Goal: Navigation & Orientation: Find specific page/section

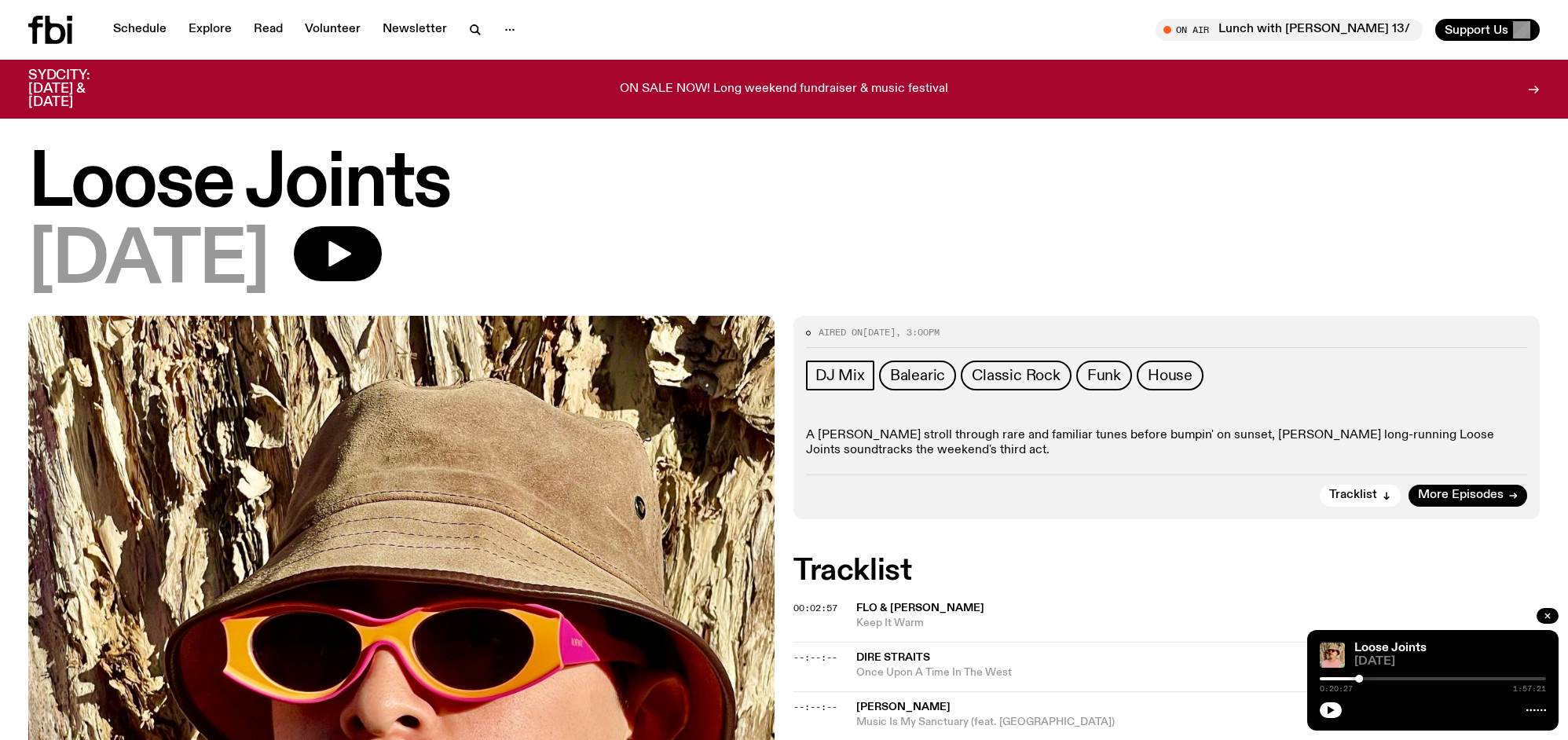
click at [354, 247] on icon "button" at bounding box center [337, 253] width 31 height 31
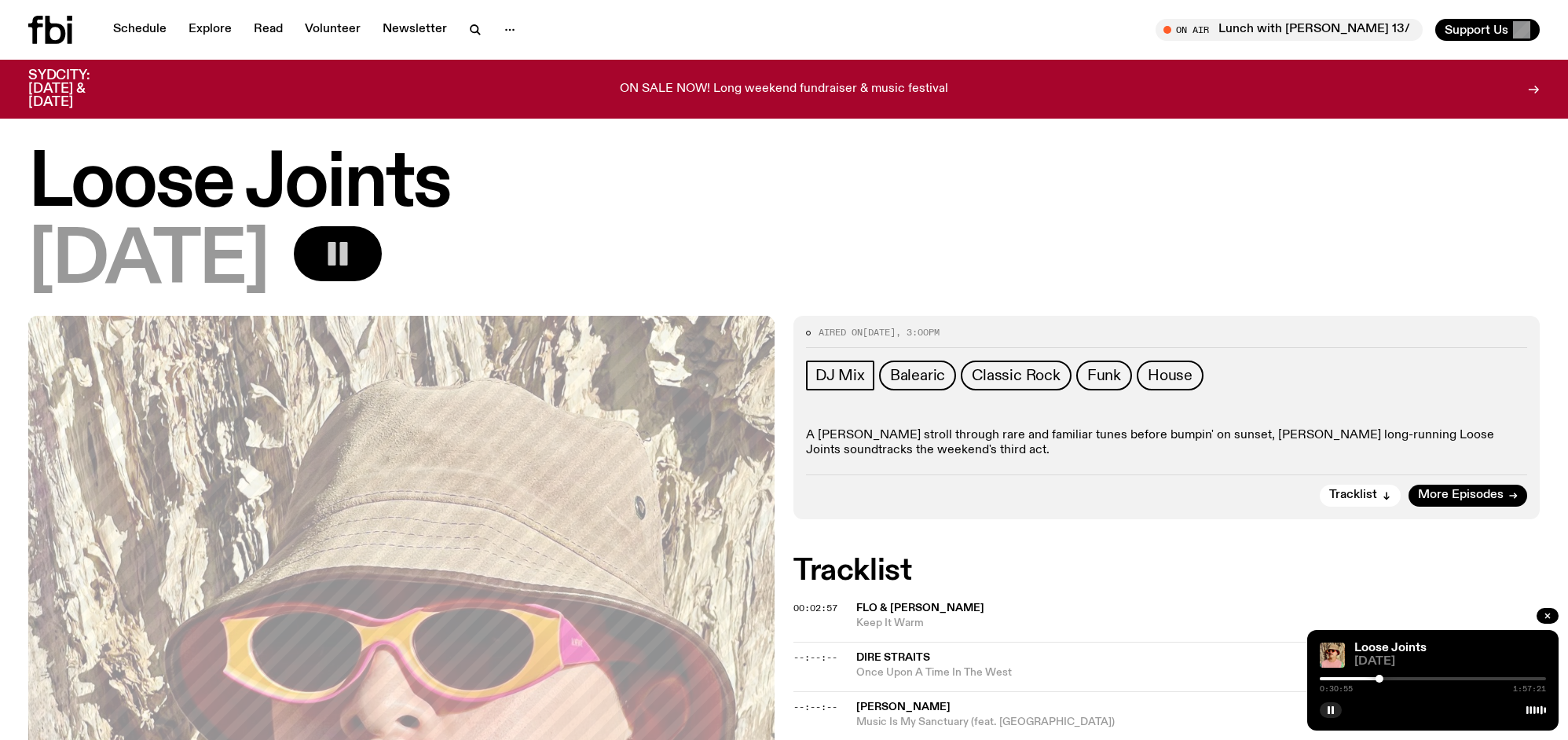
click at [382, 246] on button "button" at bounding box center [337, 254] width 88 height 55
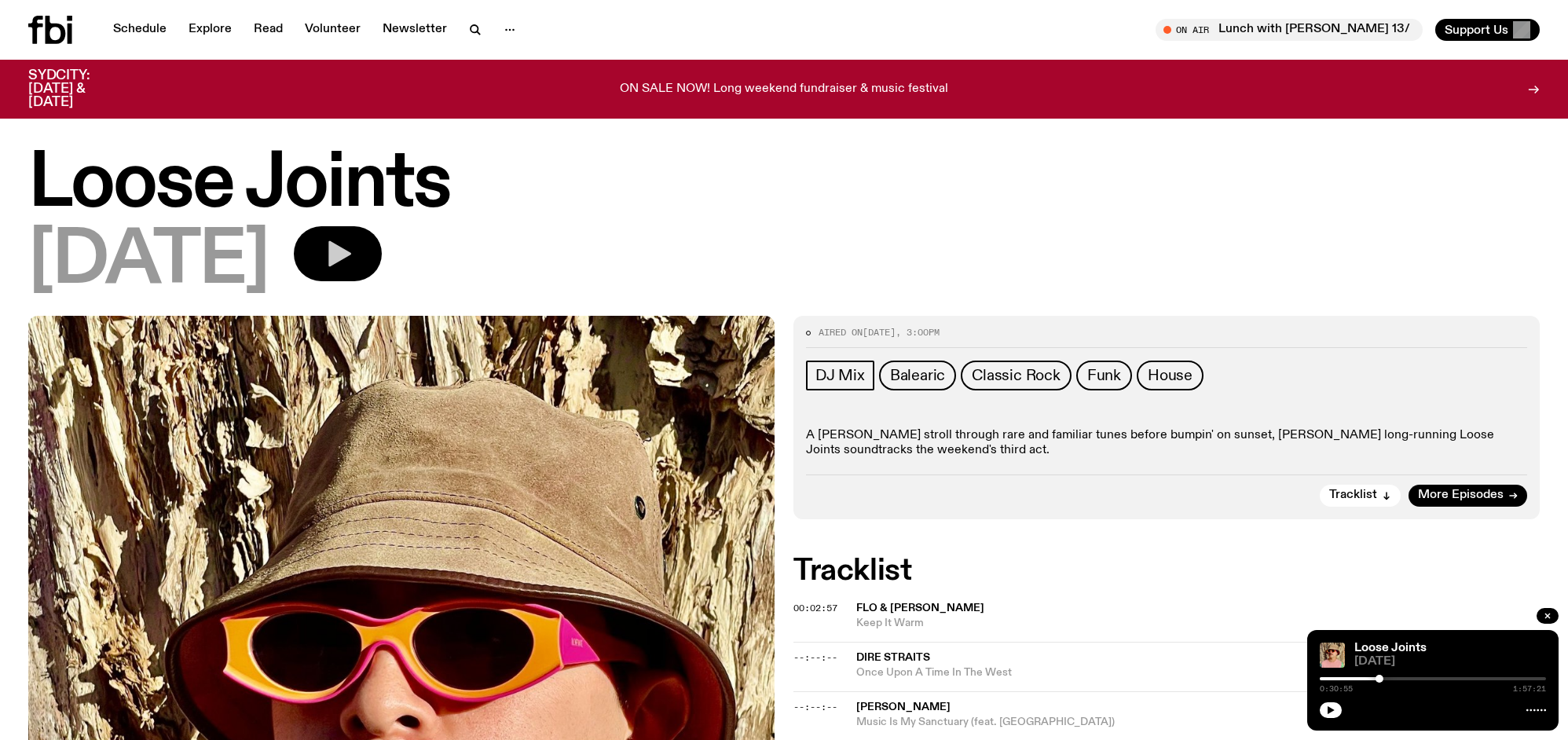
click at [382, 246] on button "button" at bounding box center [337, 254] width 88 height 55
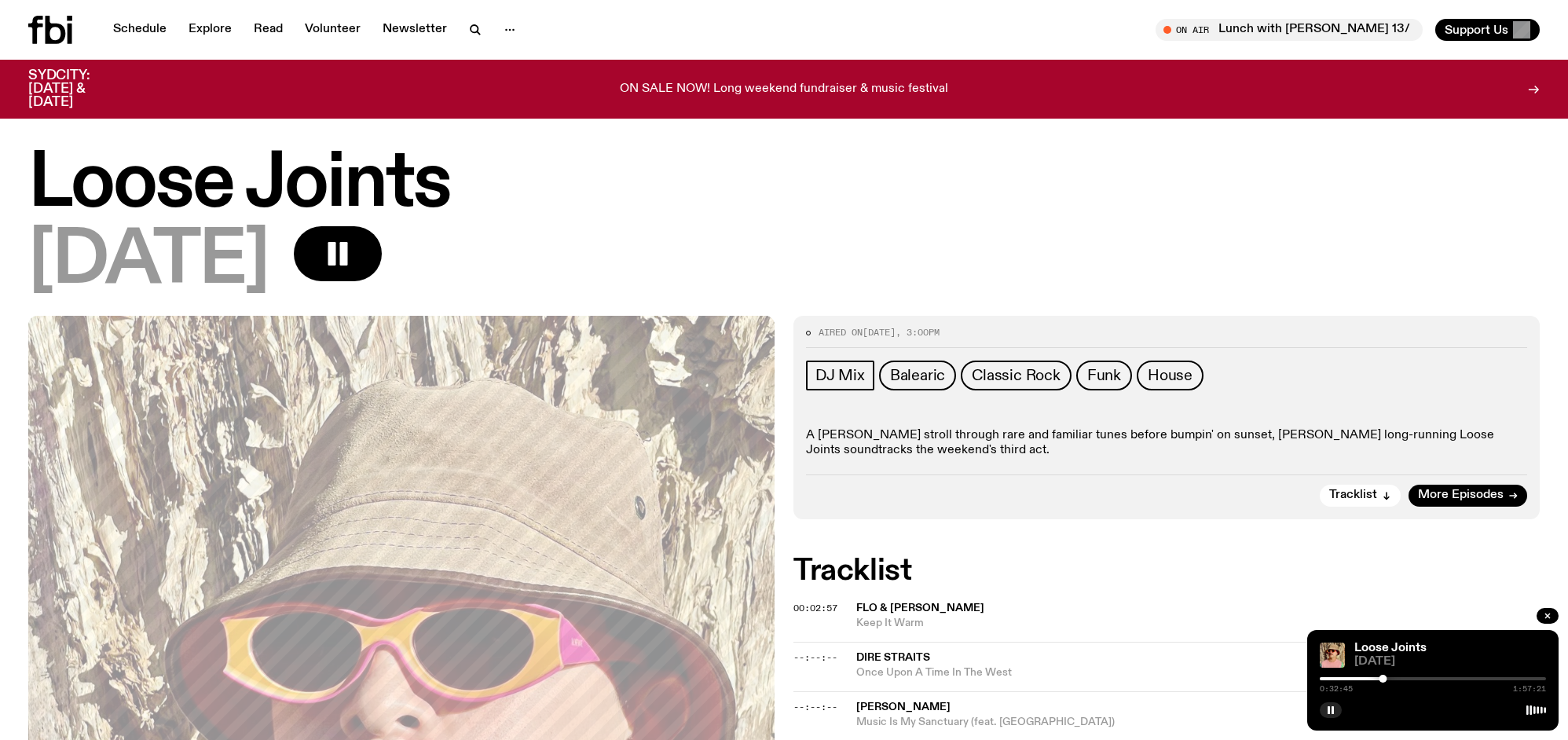
scroll to position [16, 0]
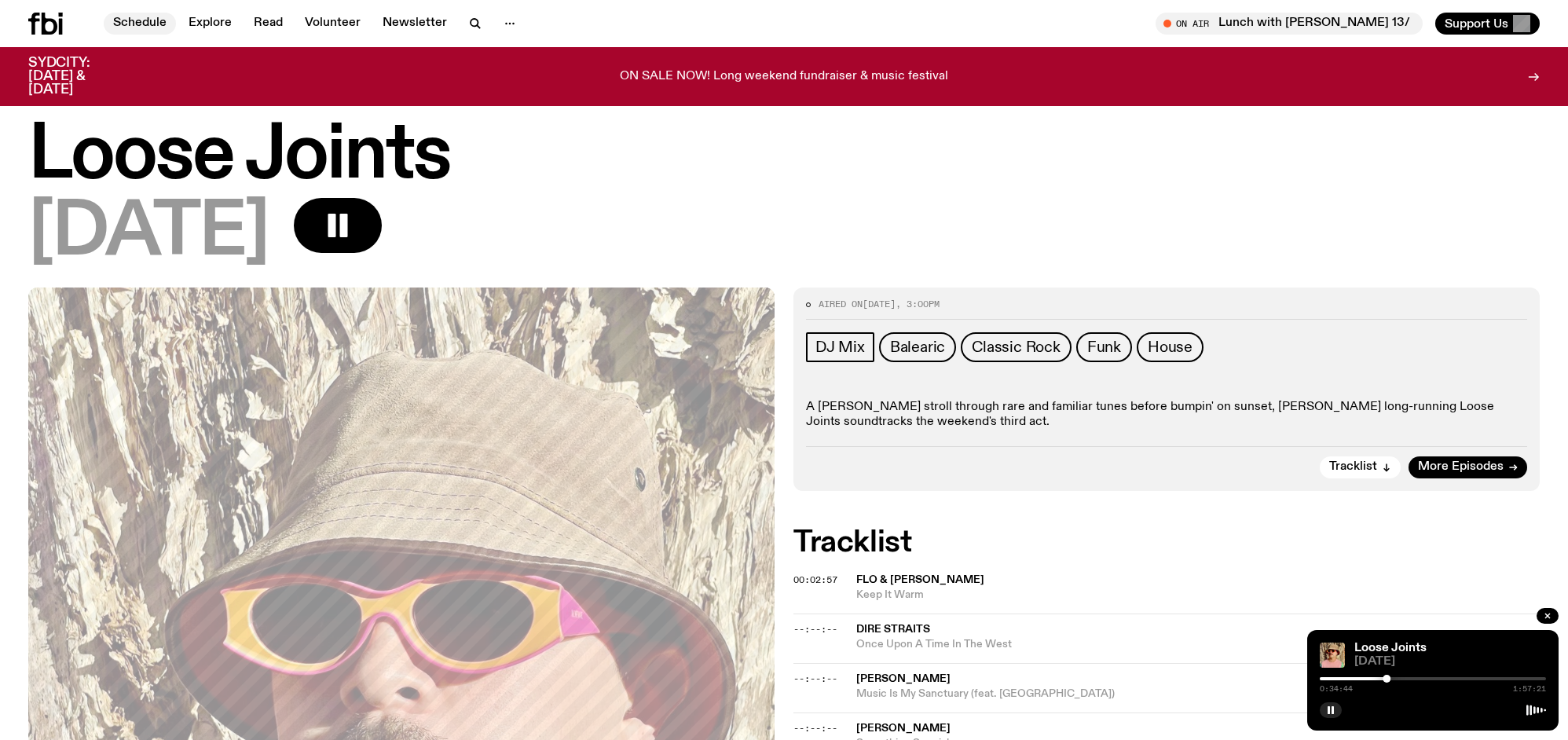
click at [142, 18] on link "Schedule" at bounding box center [140, 23] width 73 height 22
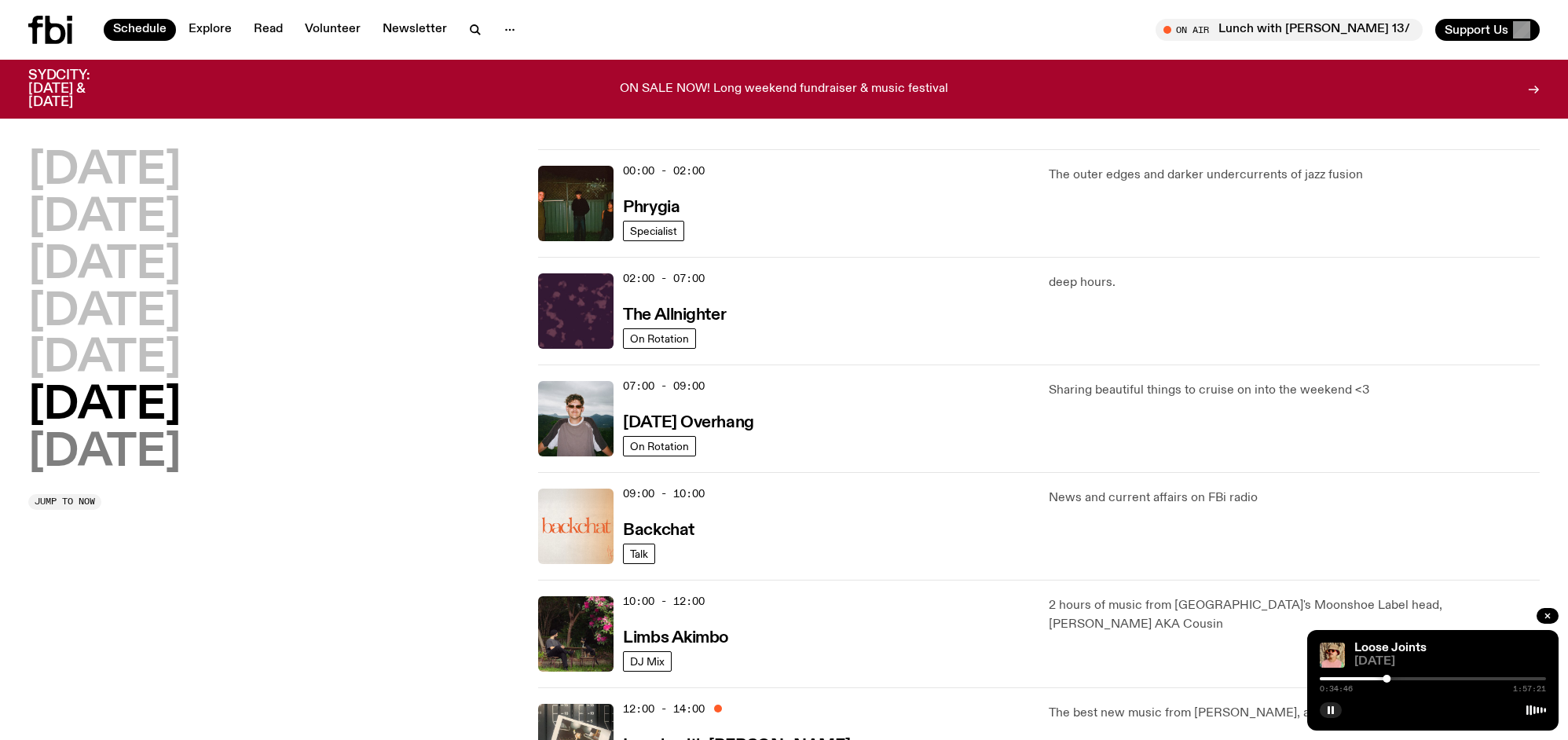
click at [110, 449] on h2 "[DATE]" at bounding box center [105, 453] width 153 height 44
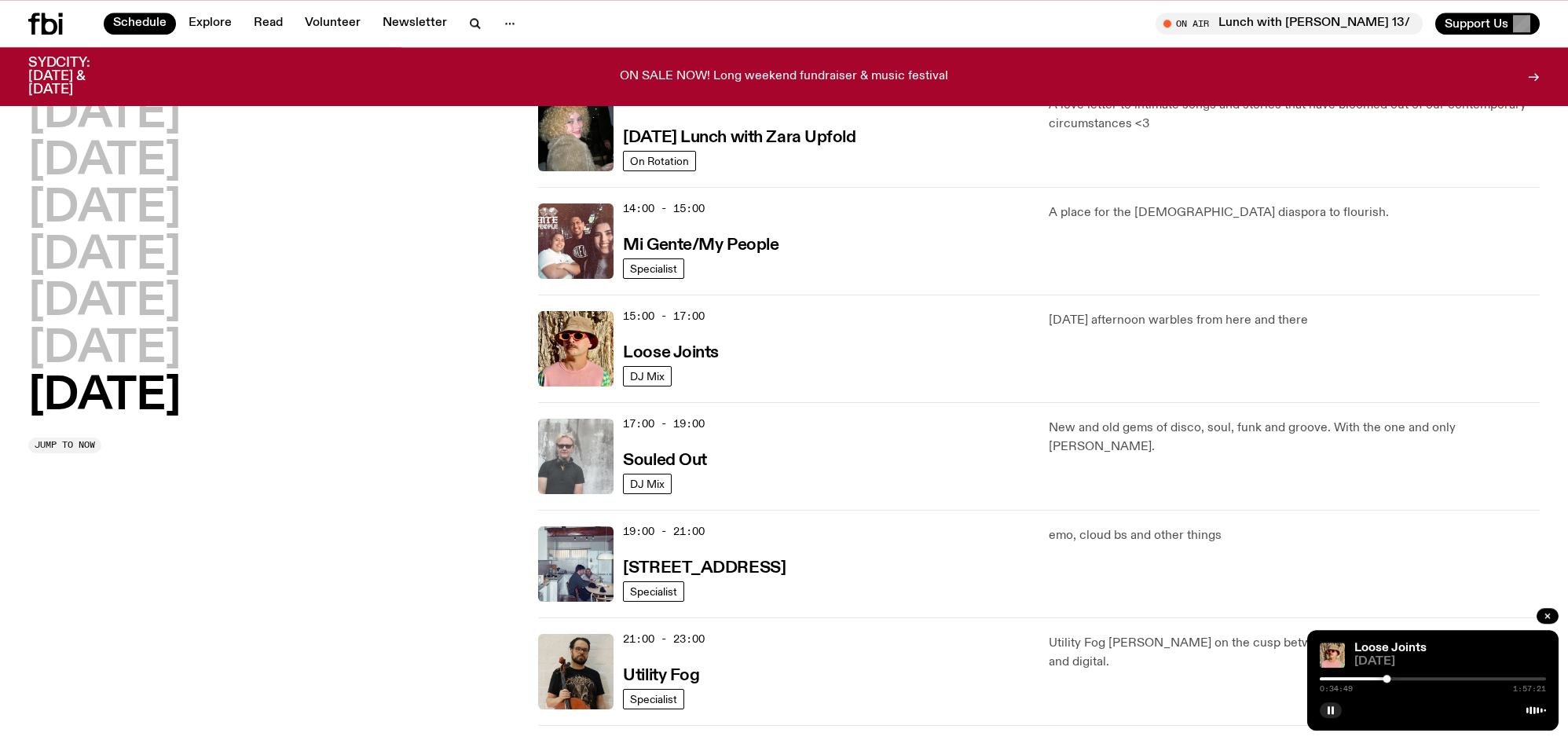
scroll to position [700, 0]
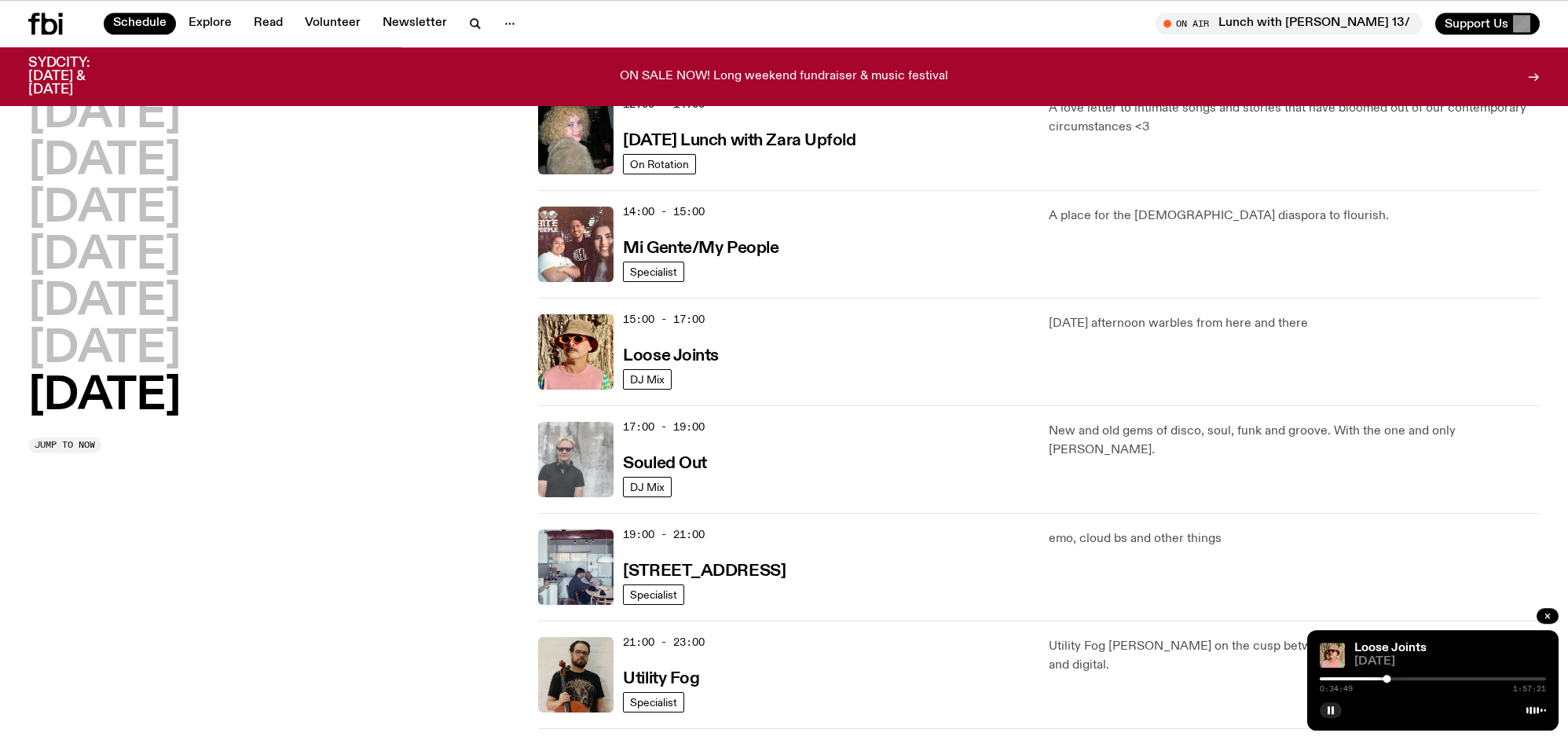
click at [579, 424] on img at bounding box center [575, 460] width 75 height 76
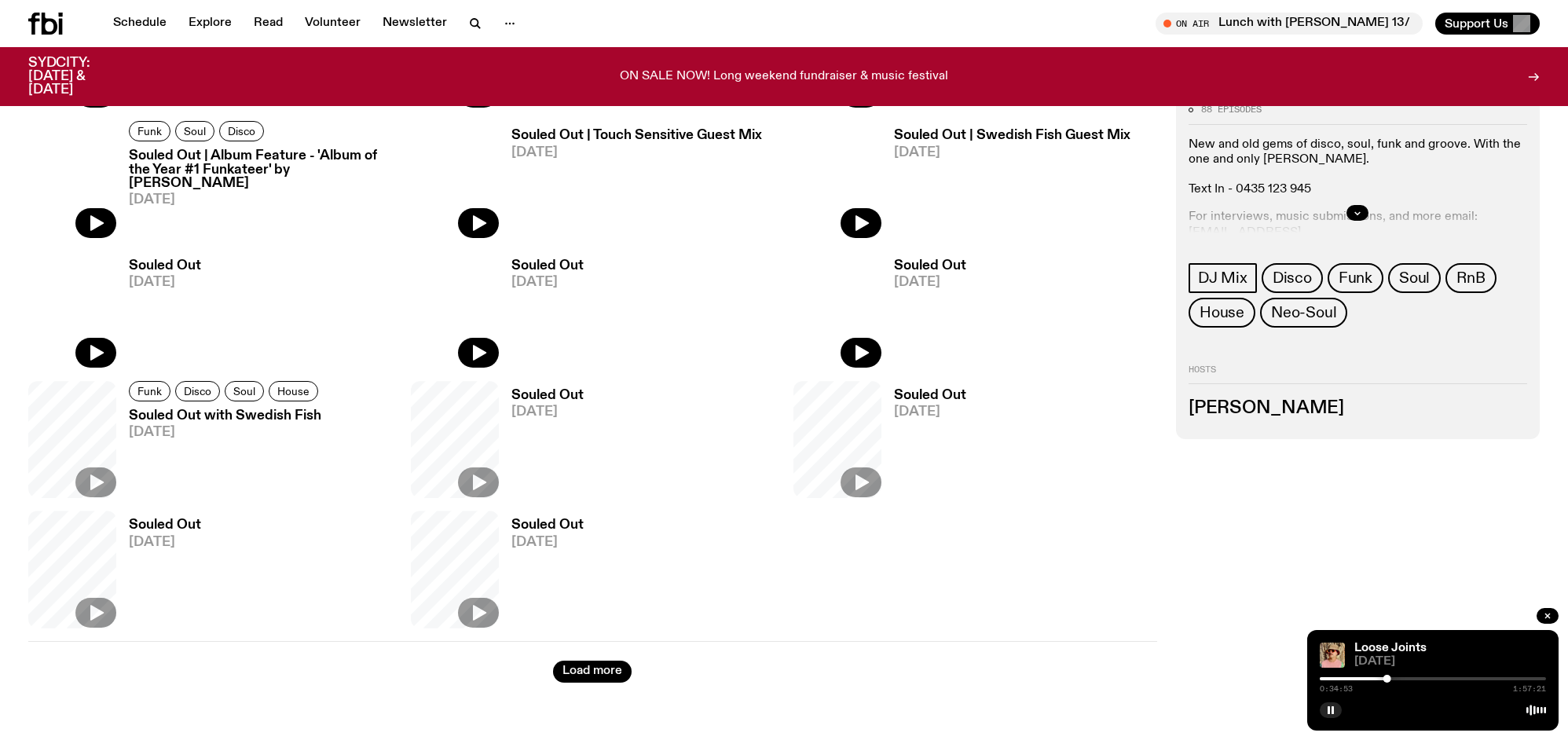
scroll to position [1083, 0]
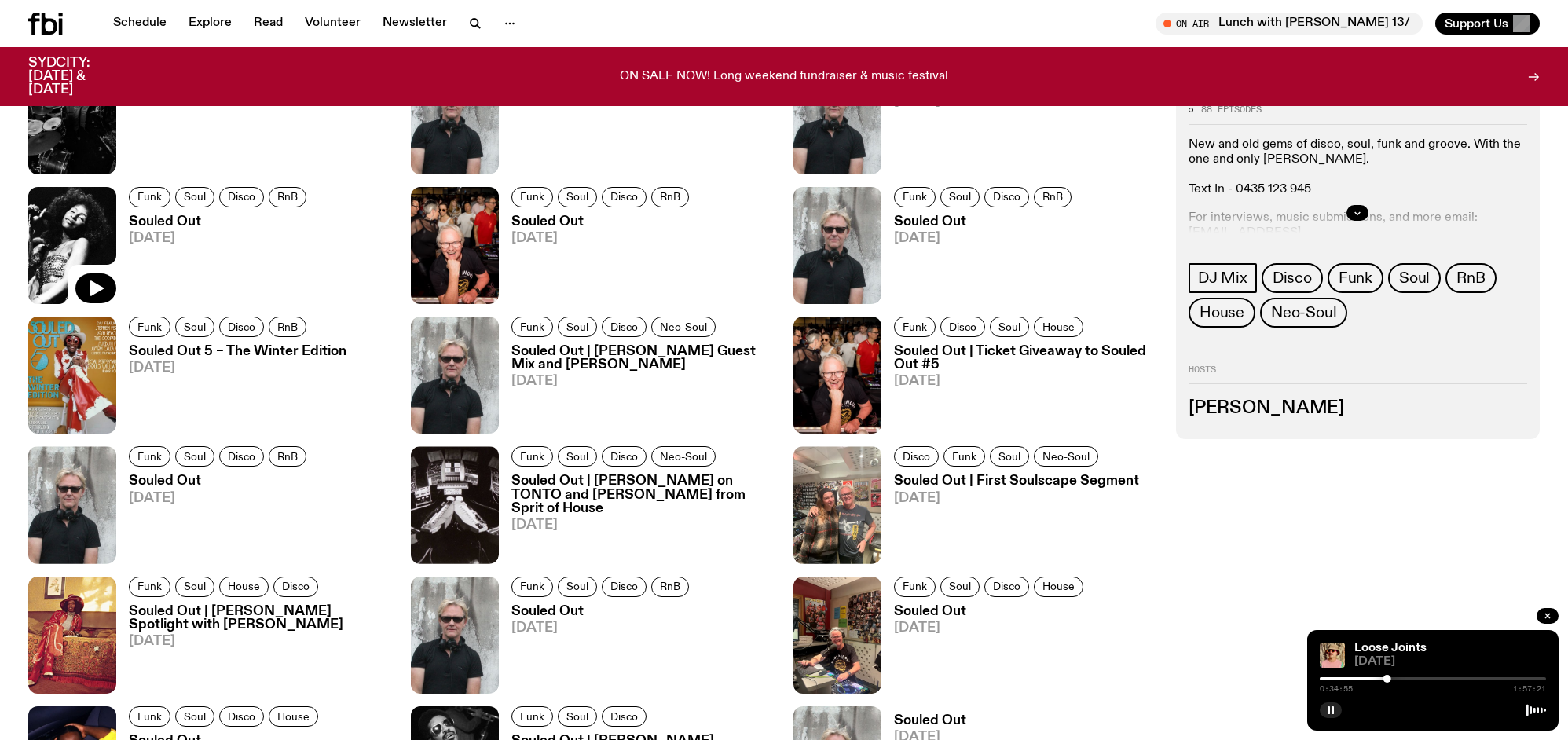
click at [85, 261] on img at bounding box center [72, 245] width 88 height 117
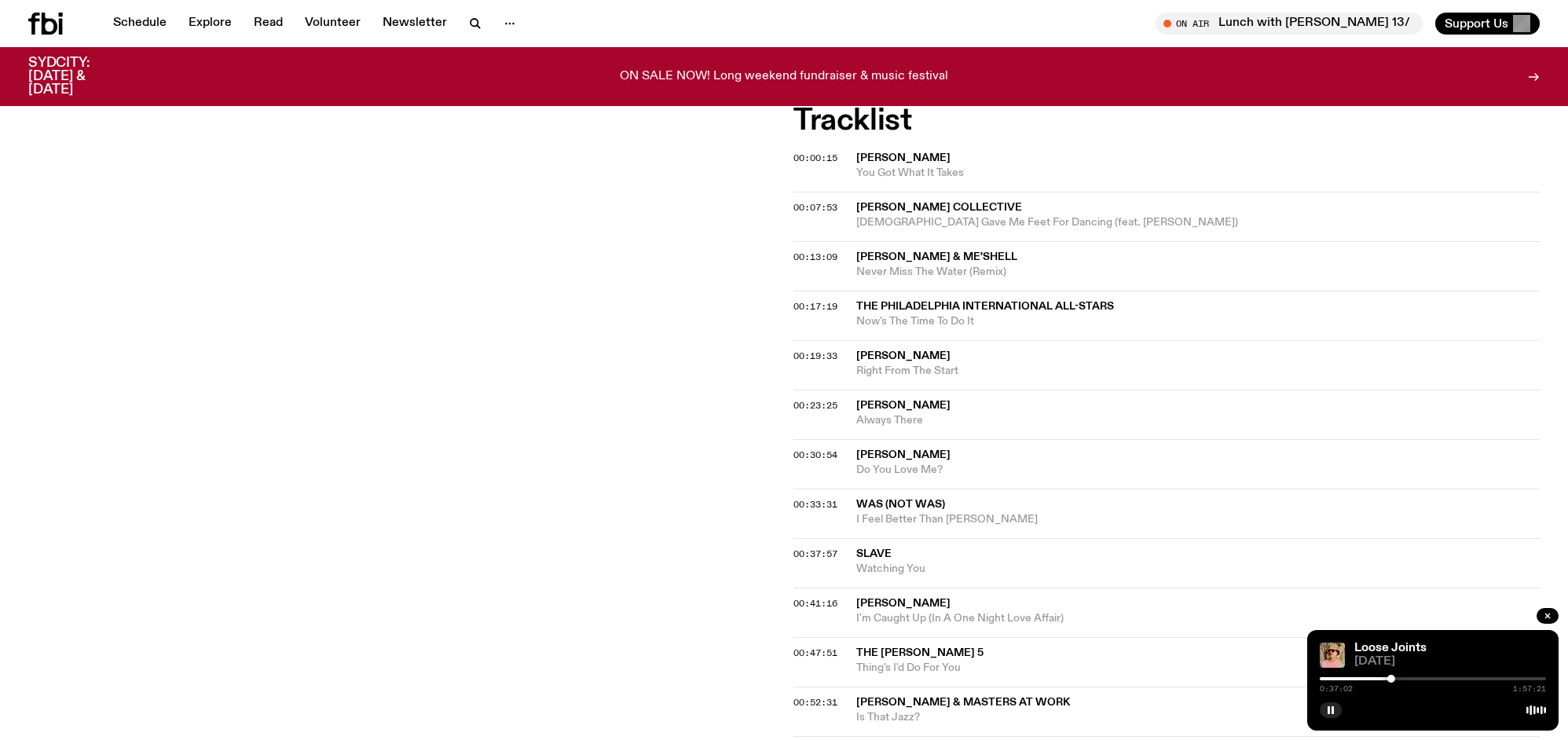
scroll to position [488, 0]
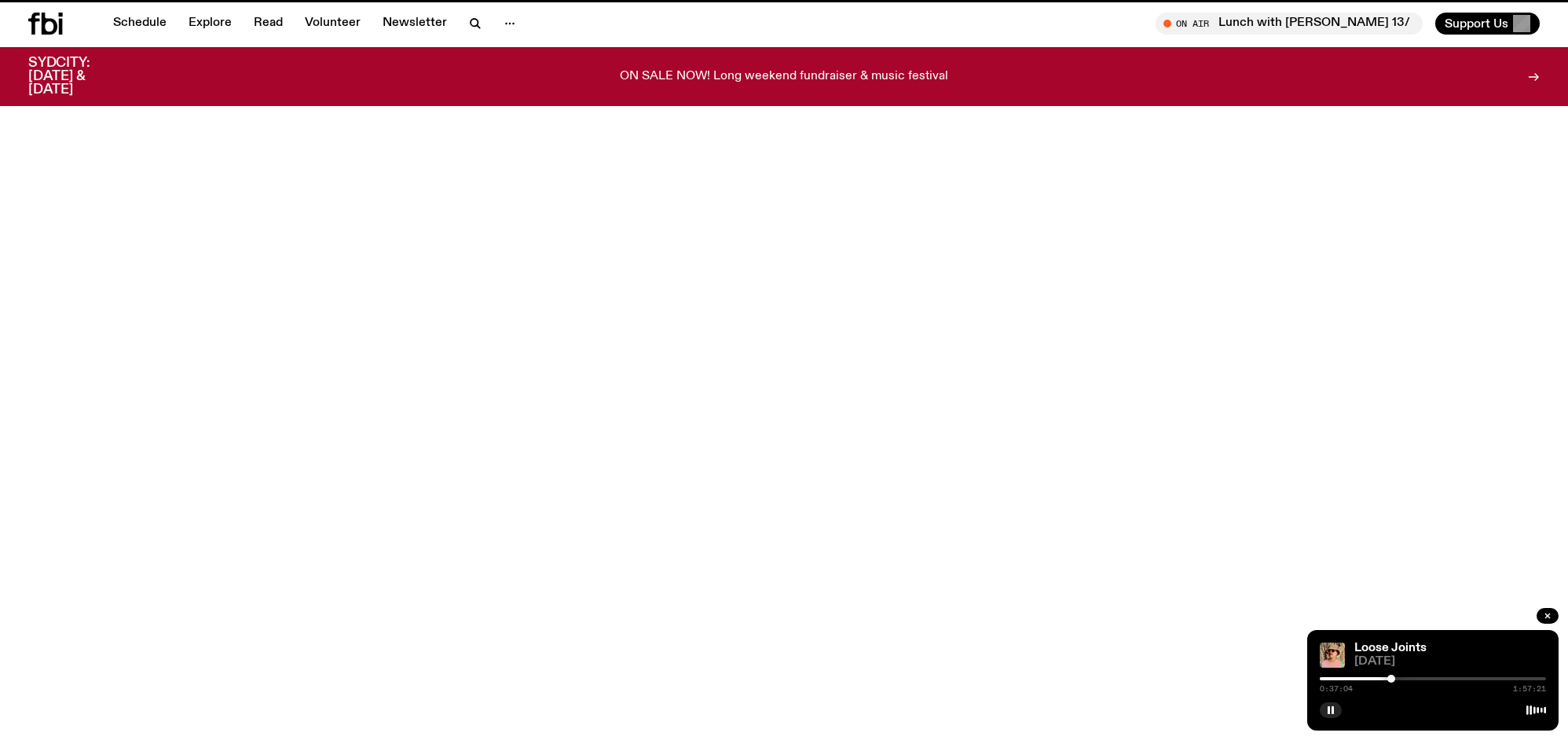
scroll to position [1084, 0]
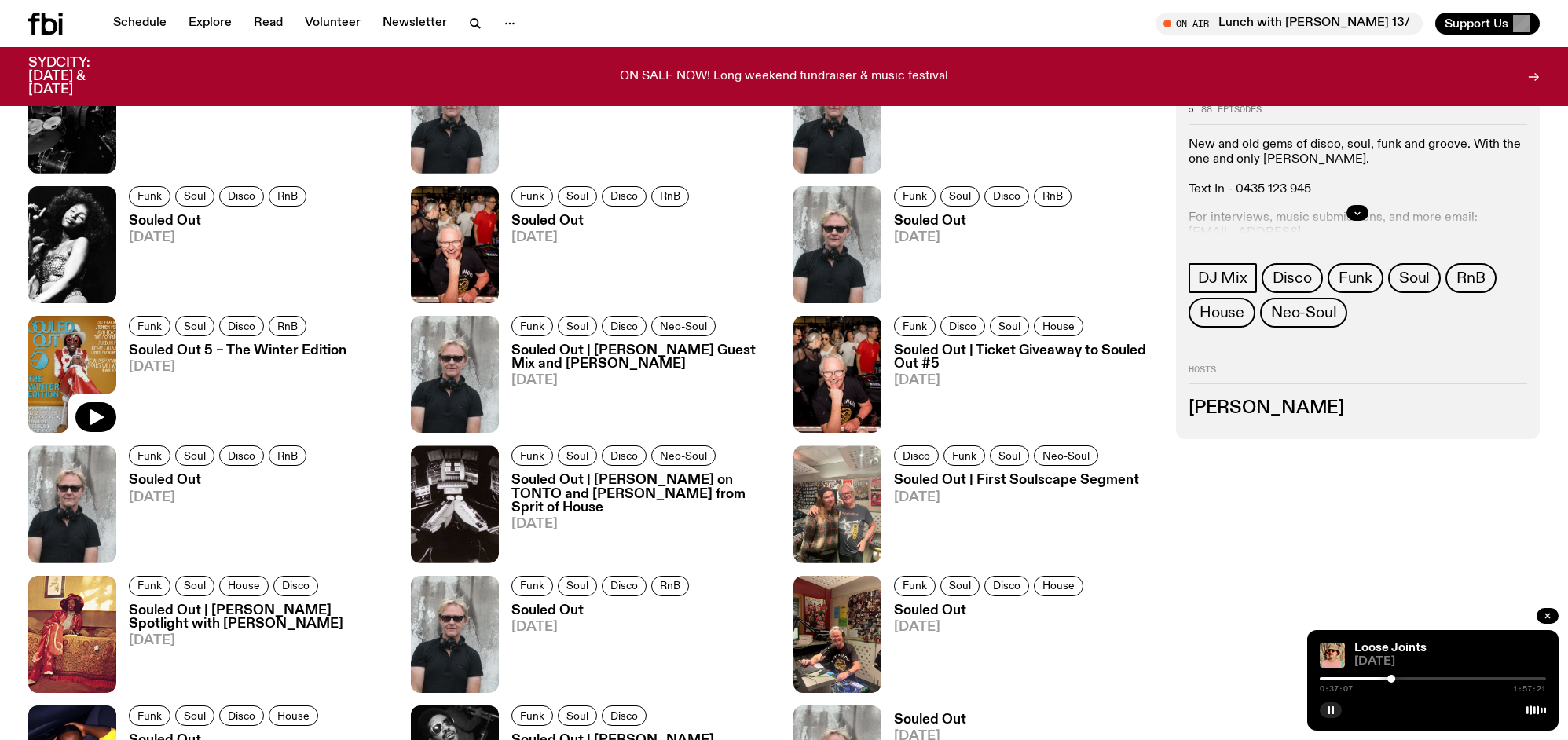
click at [87, 363] on img at bounding box center [72, 375] width 88 height 117
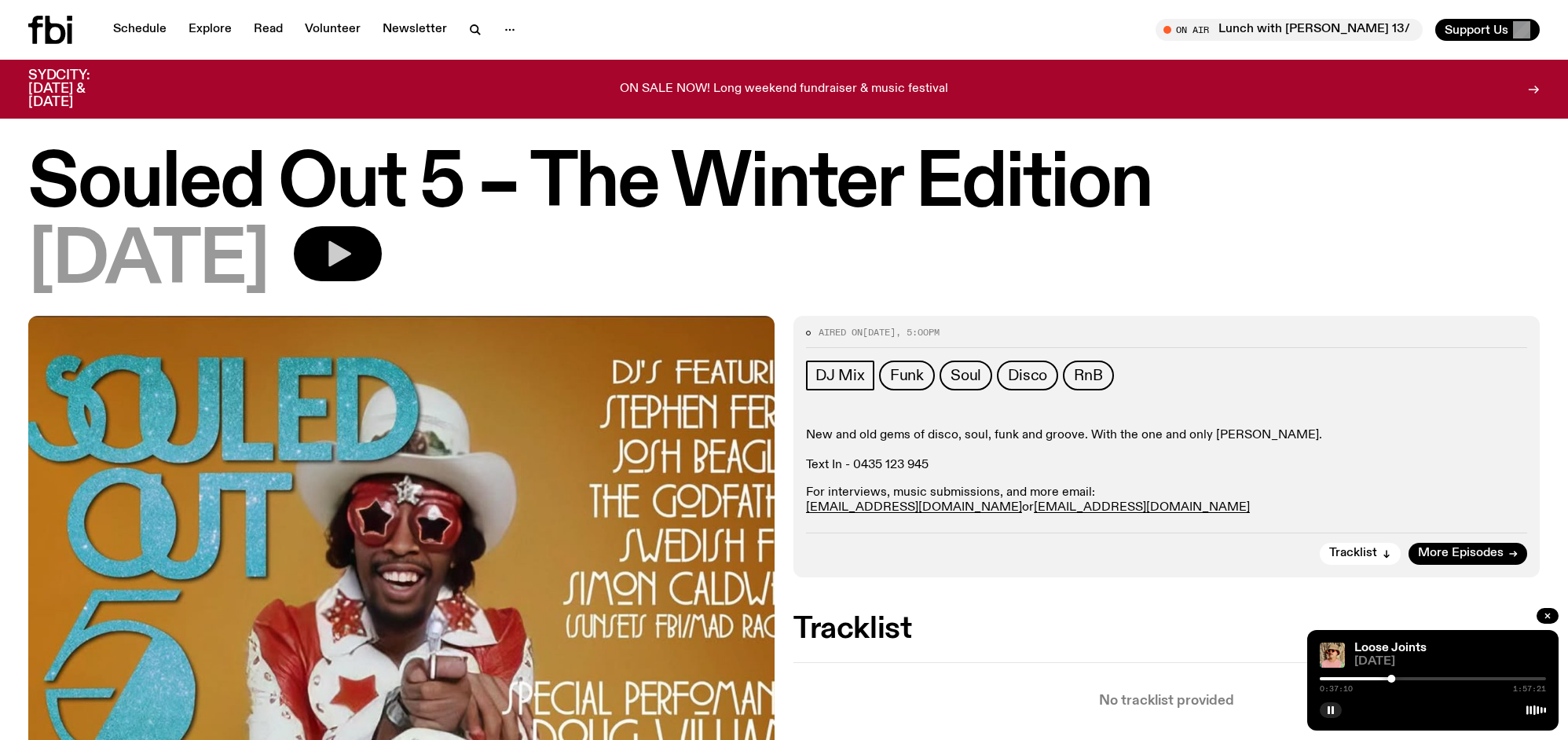
click at [354, 261] on icon "button" at bounding box center [337, 253] width 31 height 31
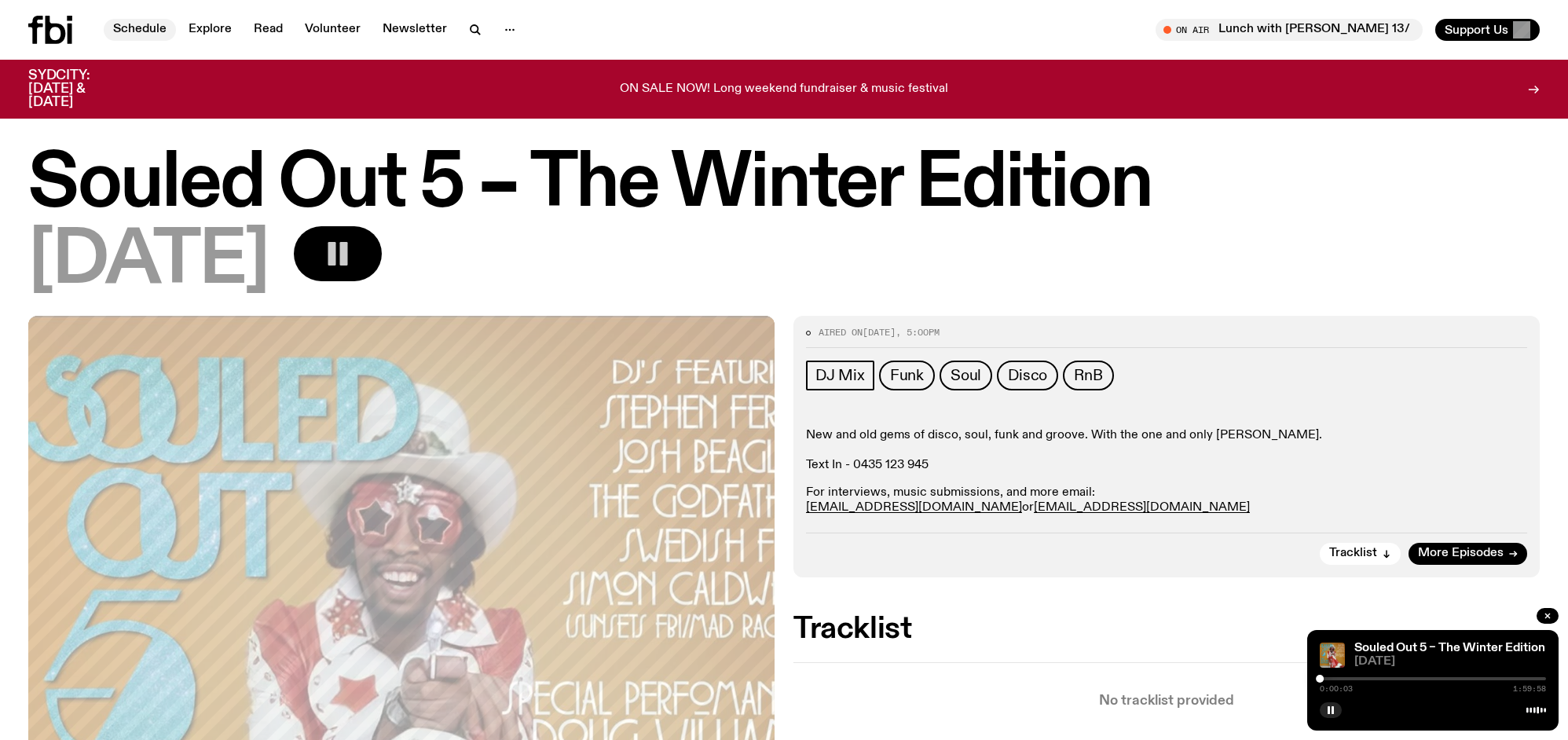
click at [150, 32] on link "Schedule" at bounding box center [140, 29] width 73 height 22
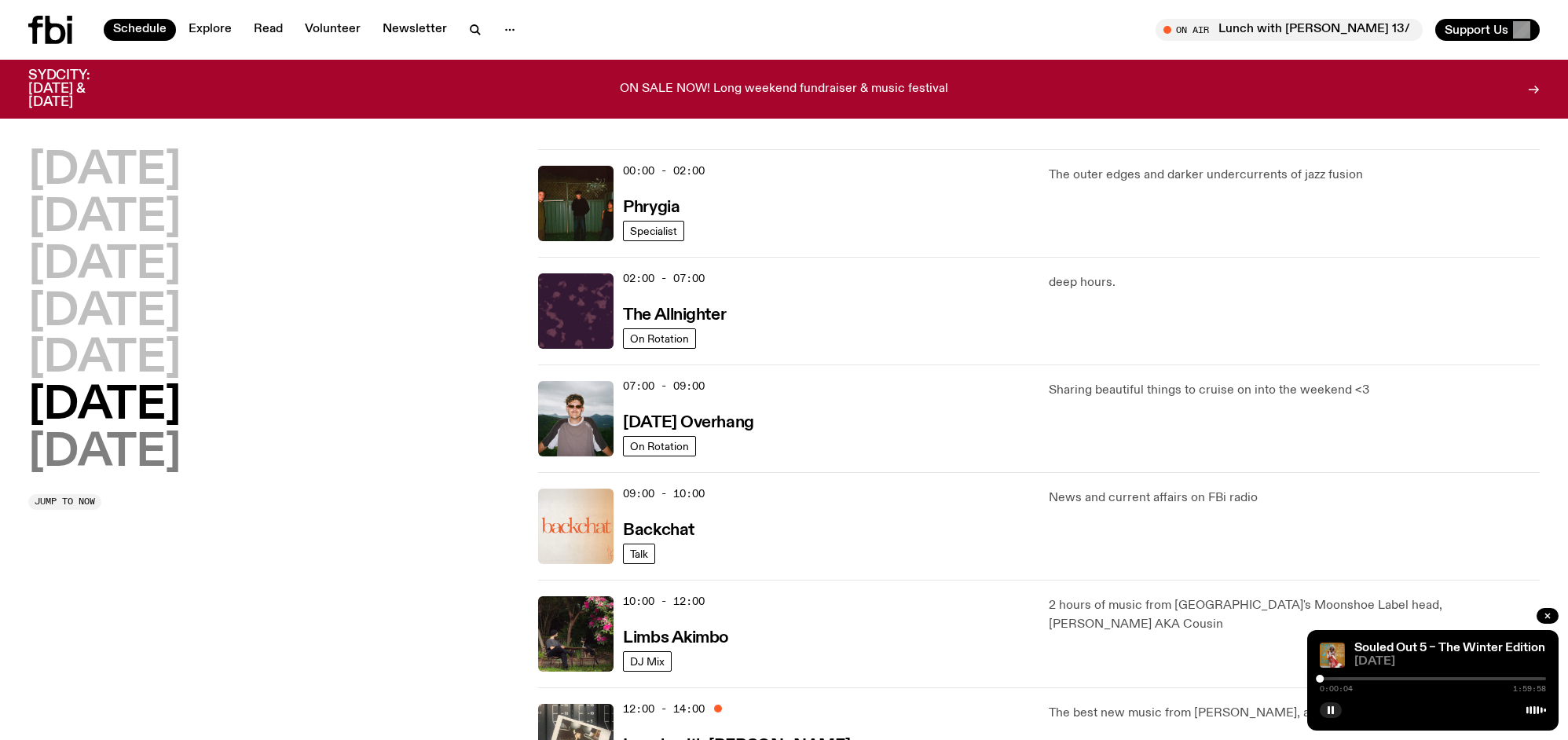
click at [155, 441] on h2 "[DATE]" at bounding box center [105, 453] width 153 height 44
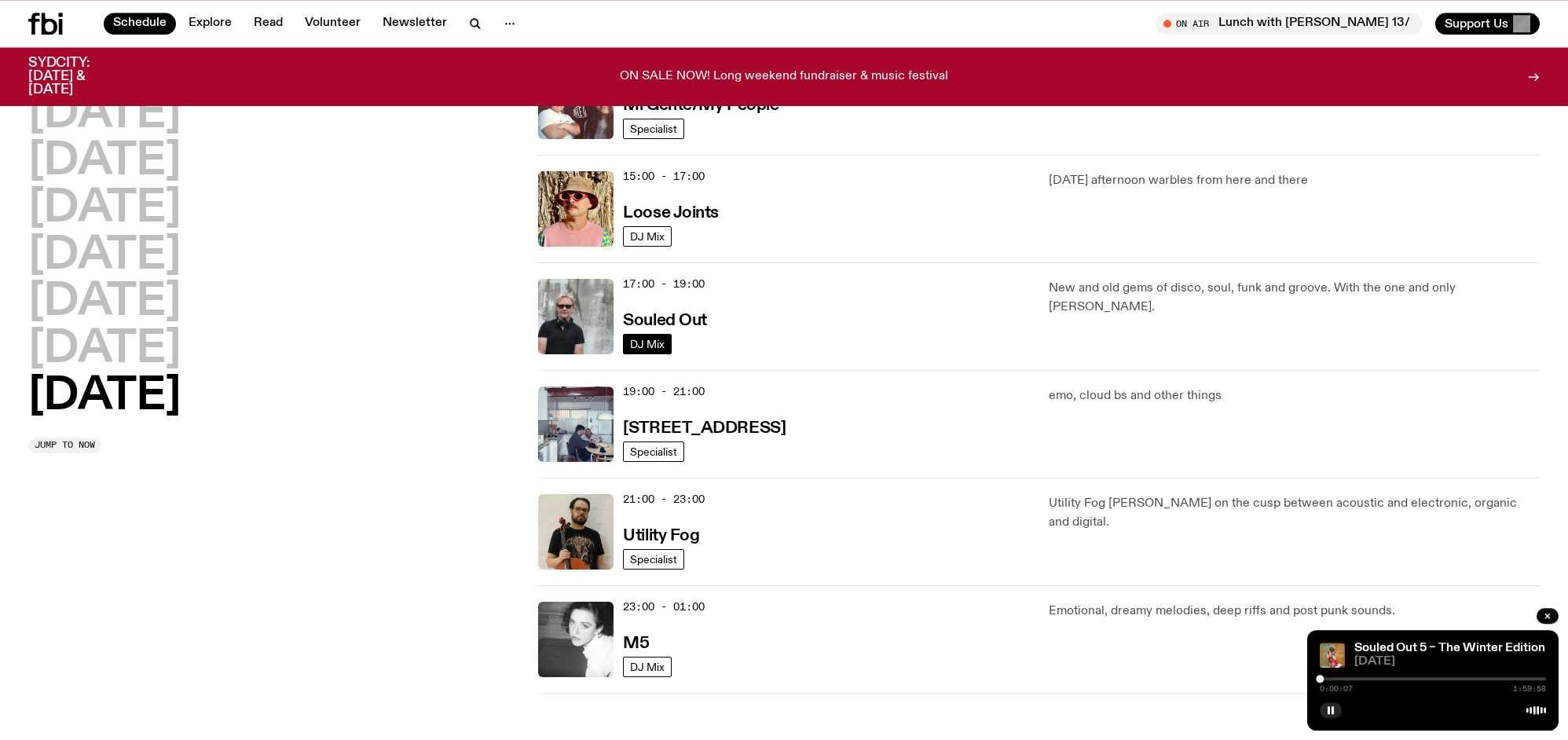
scroll to position [843, 0]
click at [592, 324] on img at bounding box center [575, 317] width 75 height 76
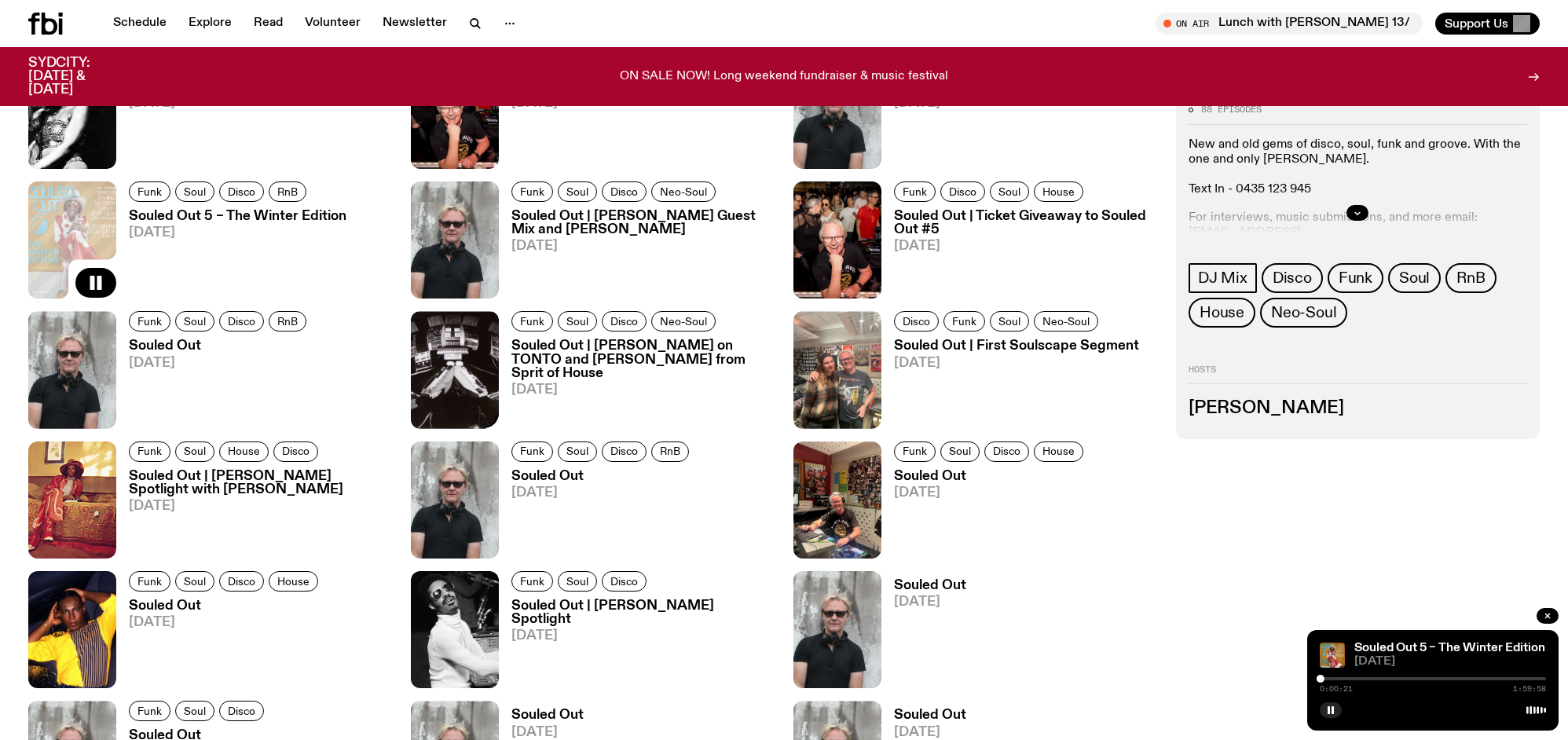
scroll to position [1220, 0]
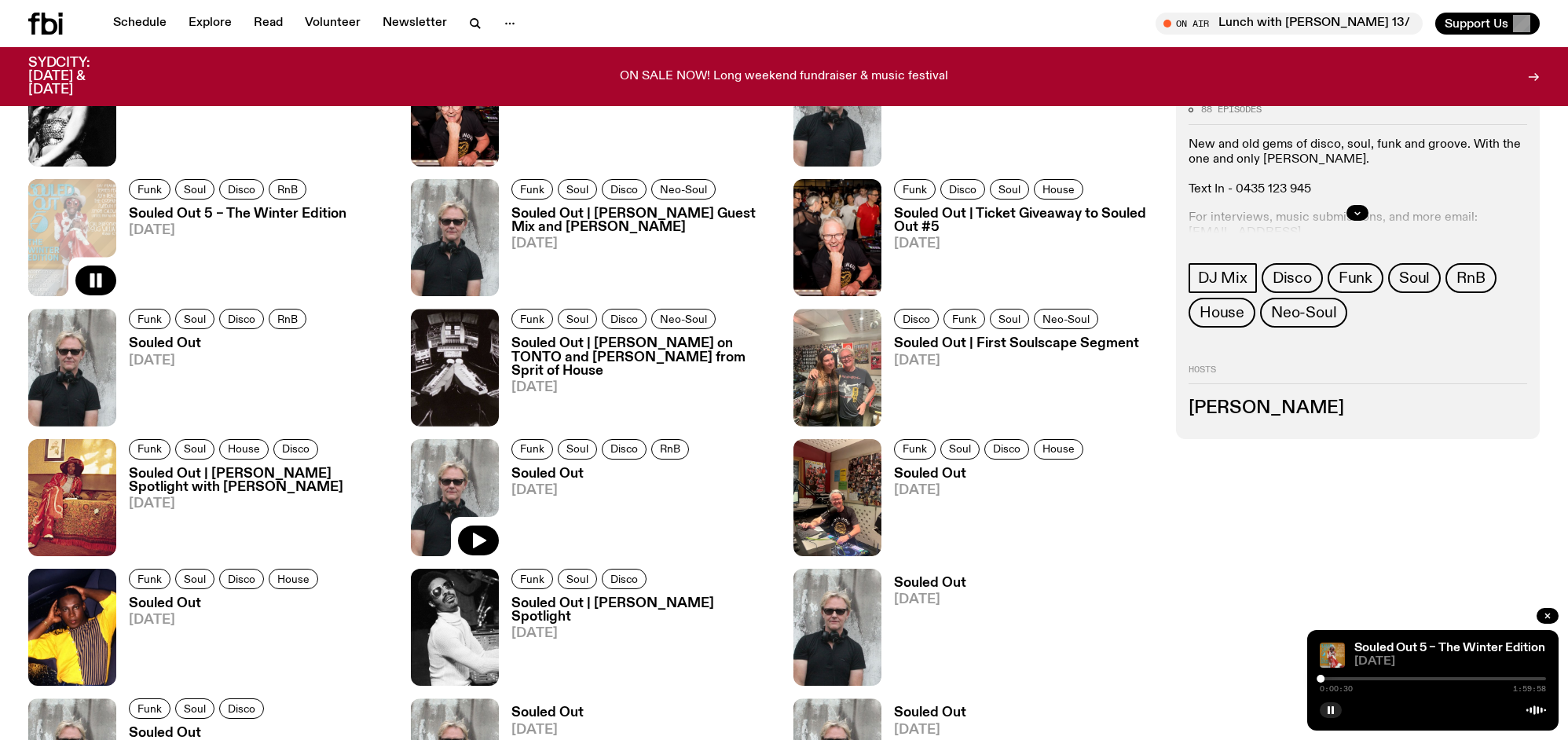
click at [461, 479] on img at bounding box center [454, 497] width 88 height 117
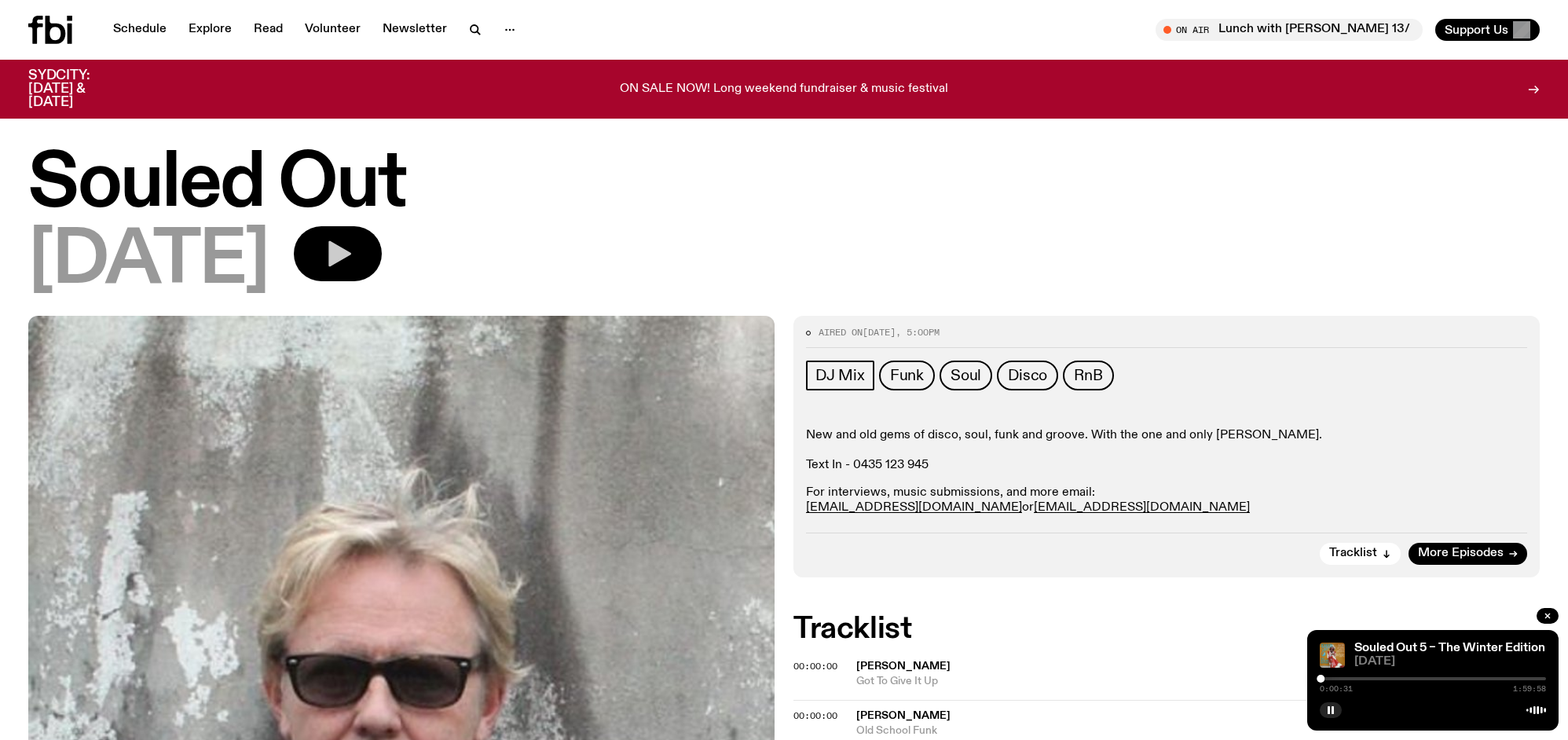
click at [351, 249] on icon "button" at bounding box center [340, 254] width 23 height 25
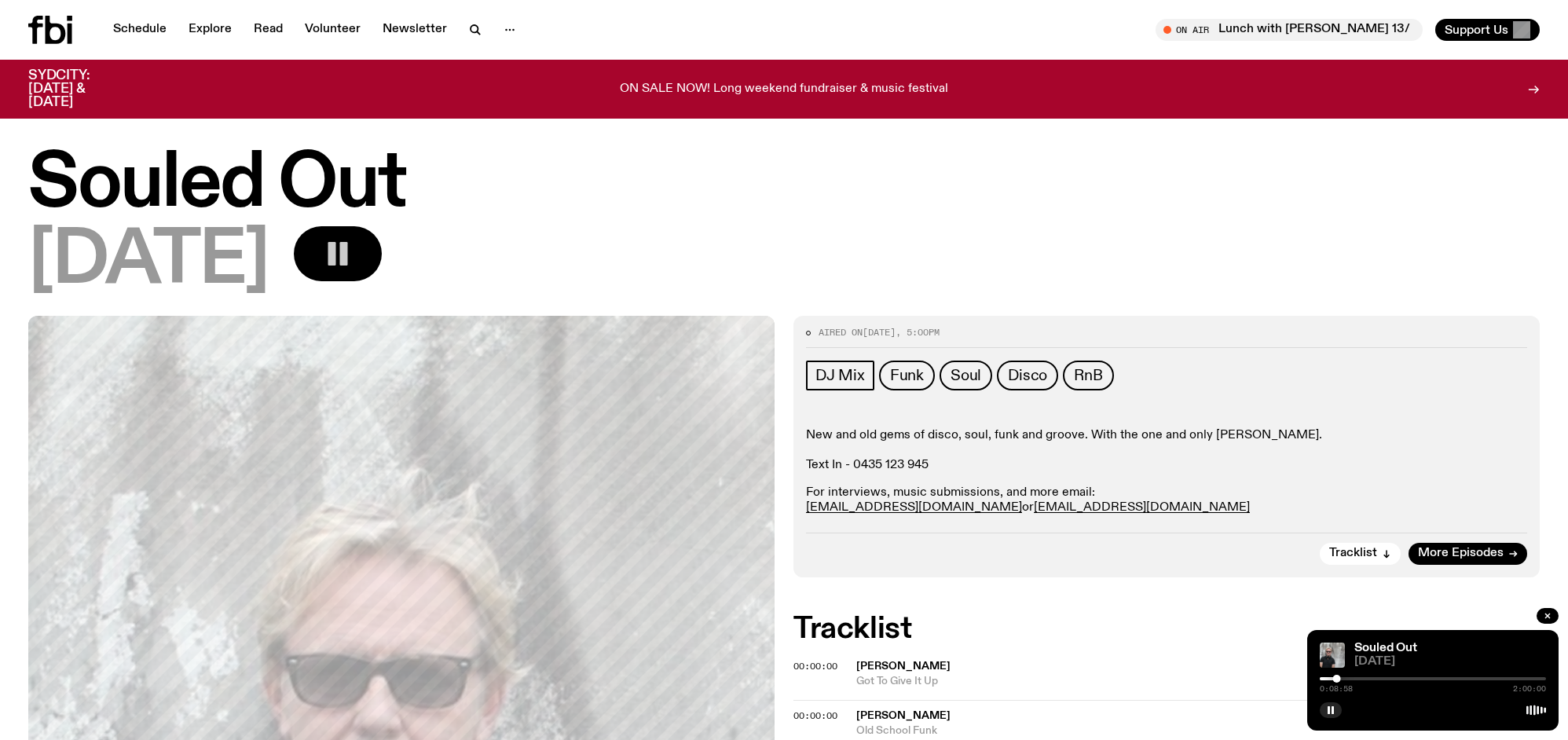
click at [336, 246] on rect "button" at bounding box center [332, 253] width 8 height 24
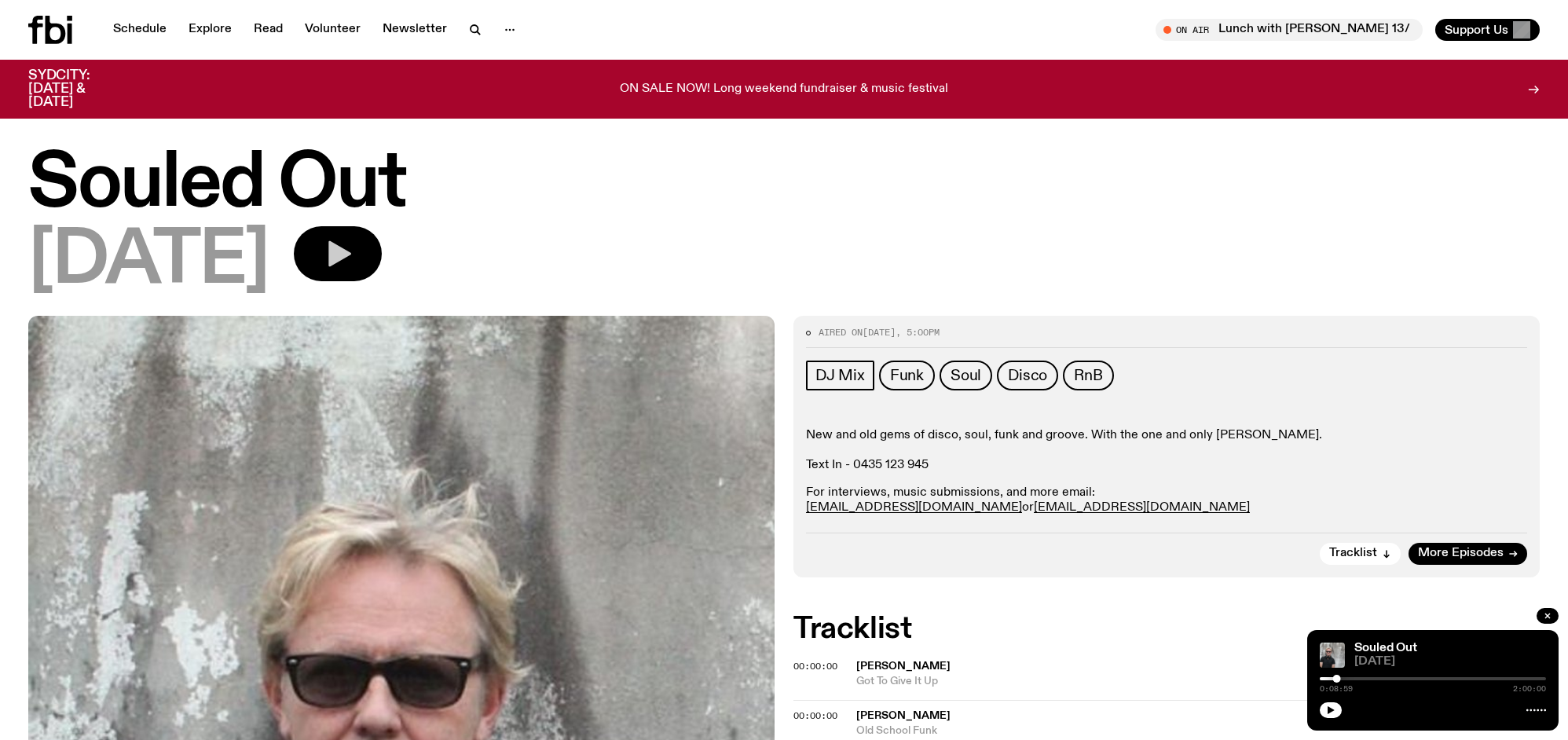
click at [382, 250] on button "button" at bounding box center [337, 254] width 88 height 55
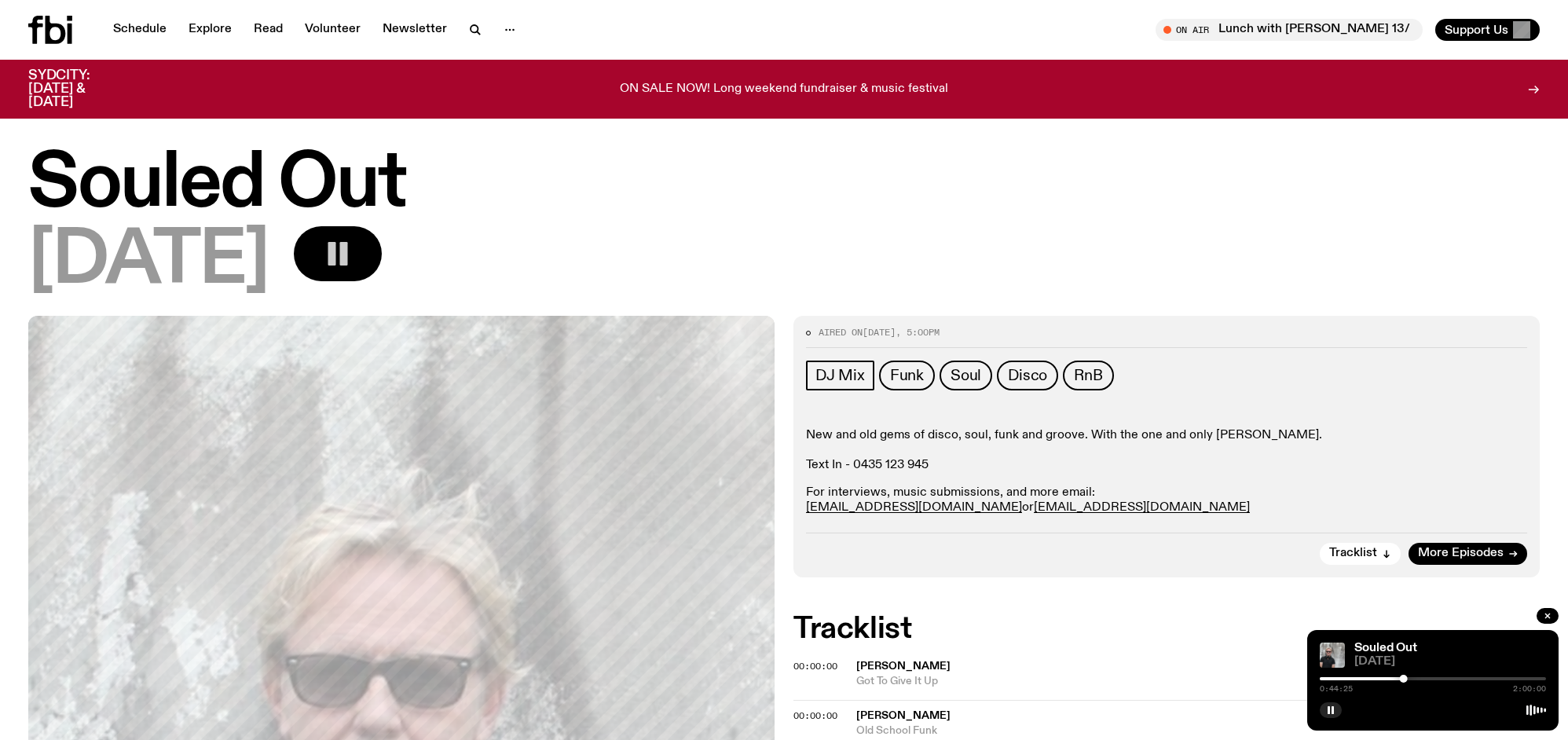
click at [354, 262] on icon "button" at bounding box center [337, 253] width 31 height 31
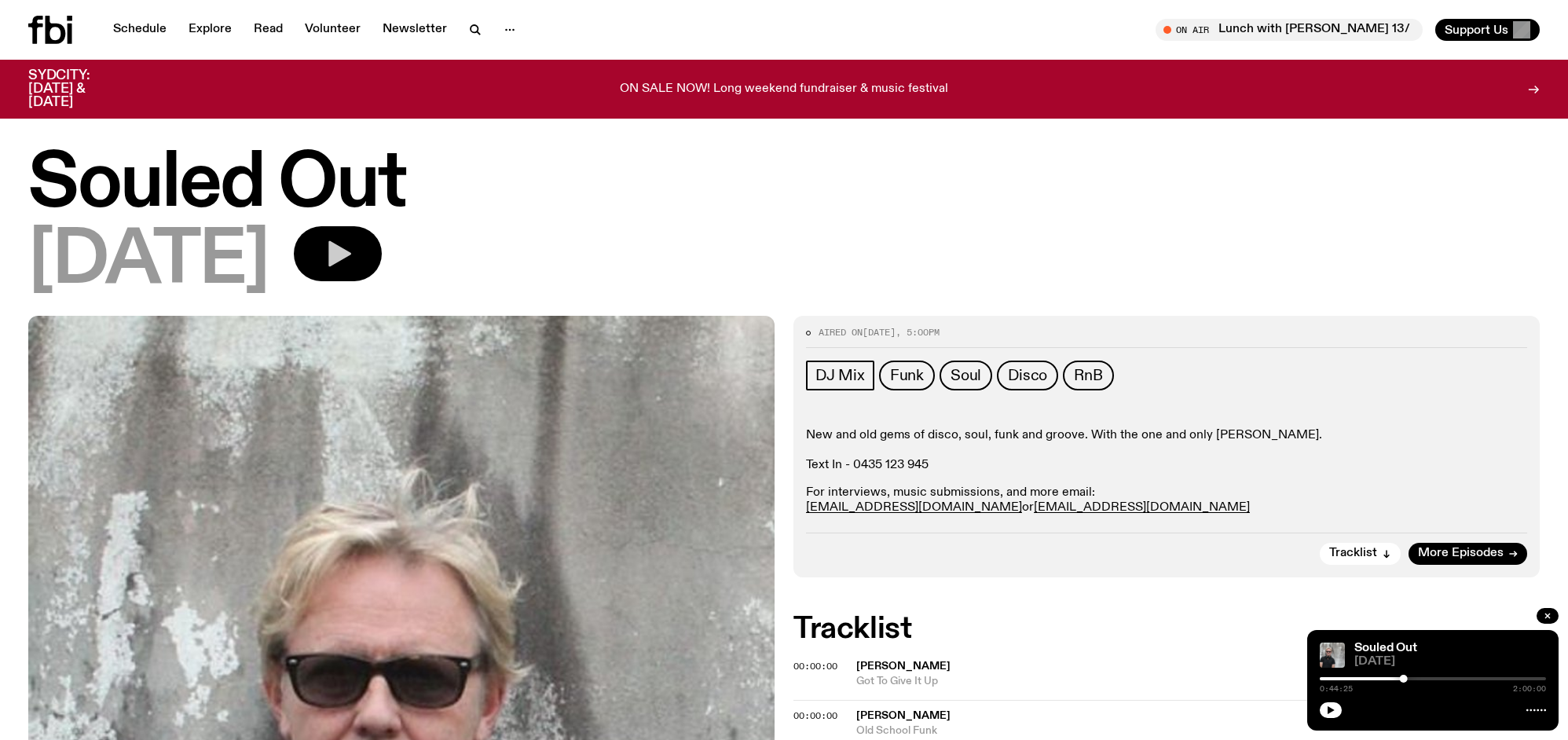
click at [351, 261] on icon "button" at bounding box center [340, 254] width 23 height 25
